Goal: Information Seeking & Learning: Learn about a topic

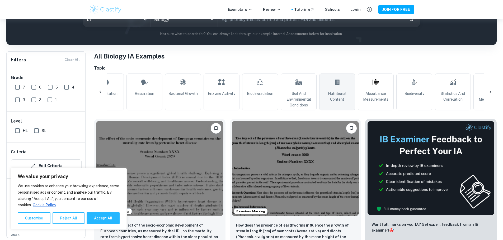
scroll to position [0, 215]
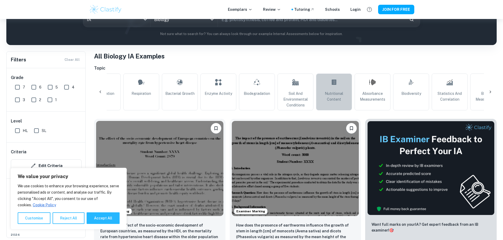
click at [339, 98] on span "Nutritional Content" at bounding box center [333, 97] width 31 height 12
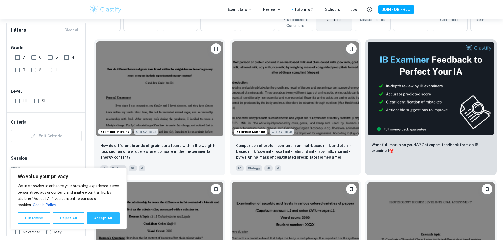
scroll to position [154, 0]
click at [14, 101] on input "HL" at bounding box center [17, 101] width 11 height 11
checkbox input "true"
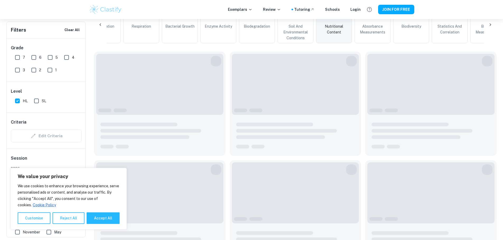
scroll to position [166, 0]
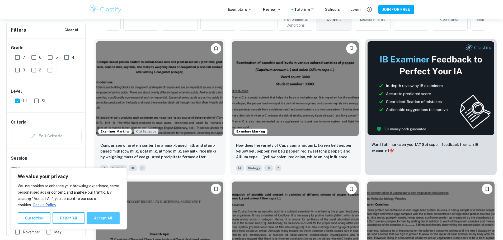
click at [108, 217] on button "Accept All" at bounding box center [103, 219] width 33 height 12
checkbox input "true"
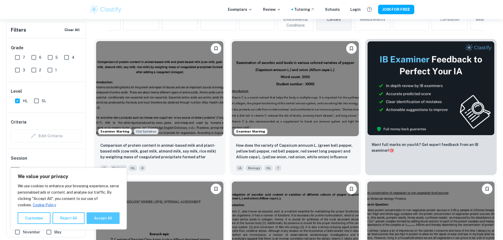
checkbox input "true"
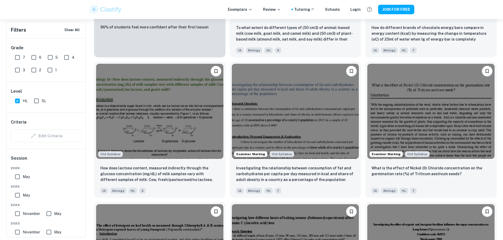
scroll to position [580, 0]
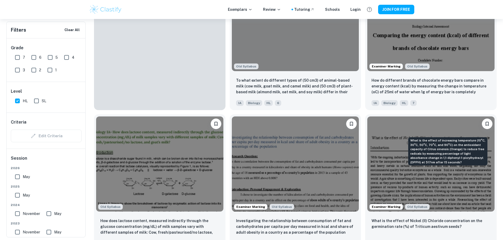
scroll to position [520, 0]
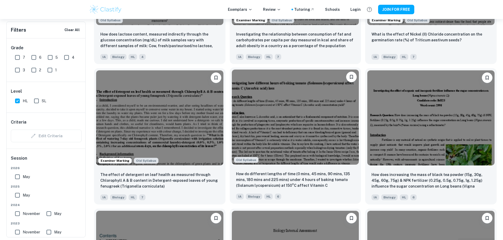
scroll to position [700, 0]
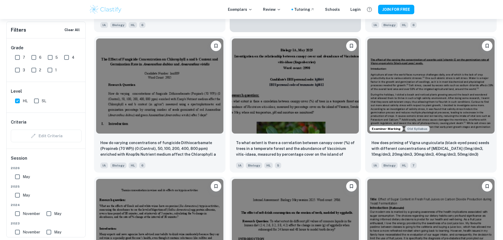
scroll to position [1298, 0]
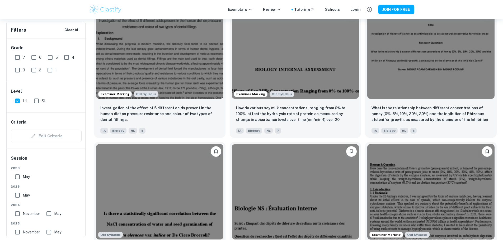
scroll to position [2017, 0]
